Goal: Navigation & Orientation: Go to known website

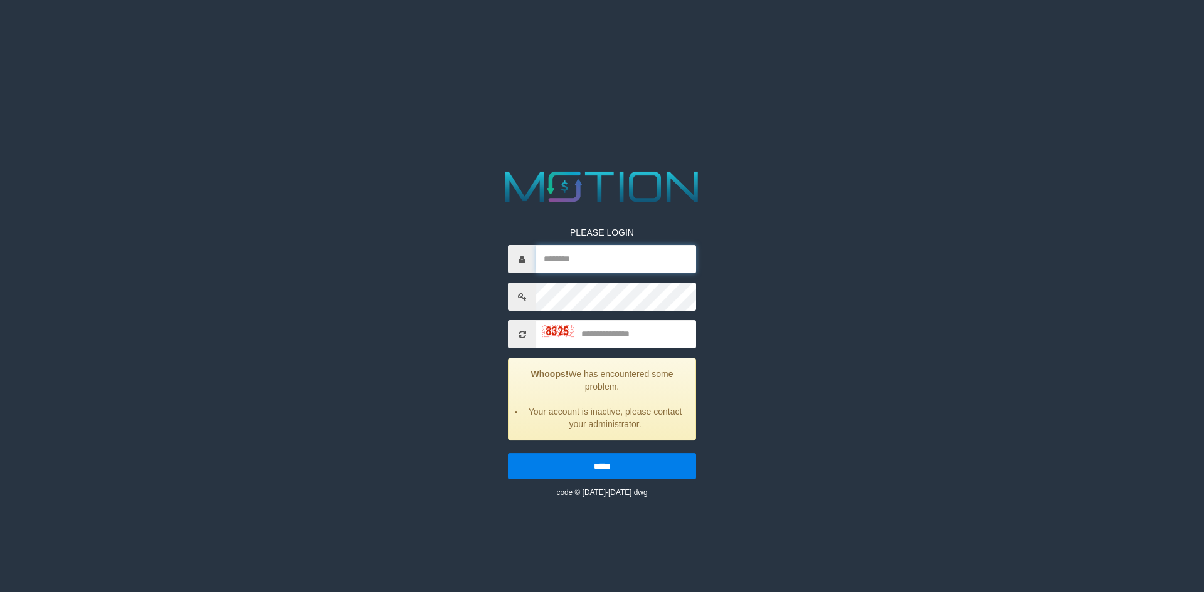
click at [574, 256] on input "text" at bounding box center [616, 259] width 160 height 28
